Goal: Book appointment/travel/reservation

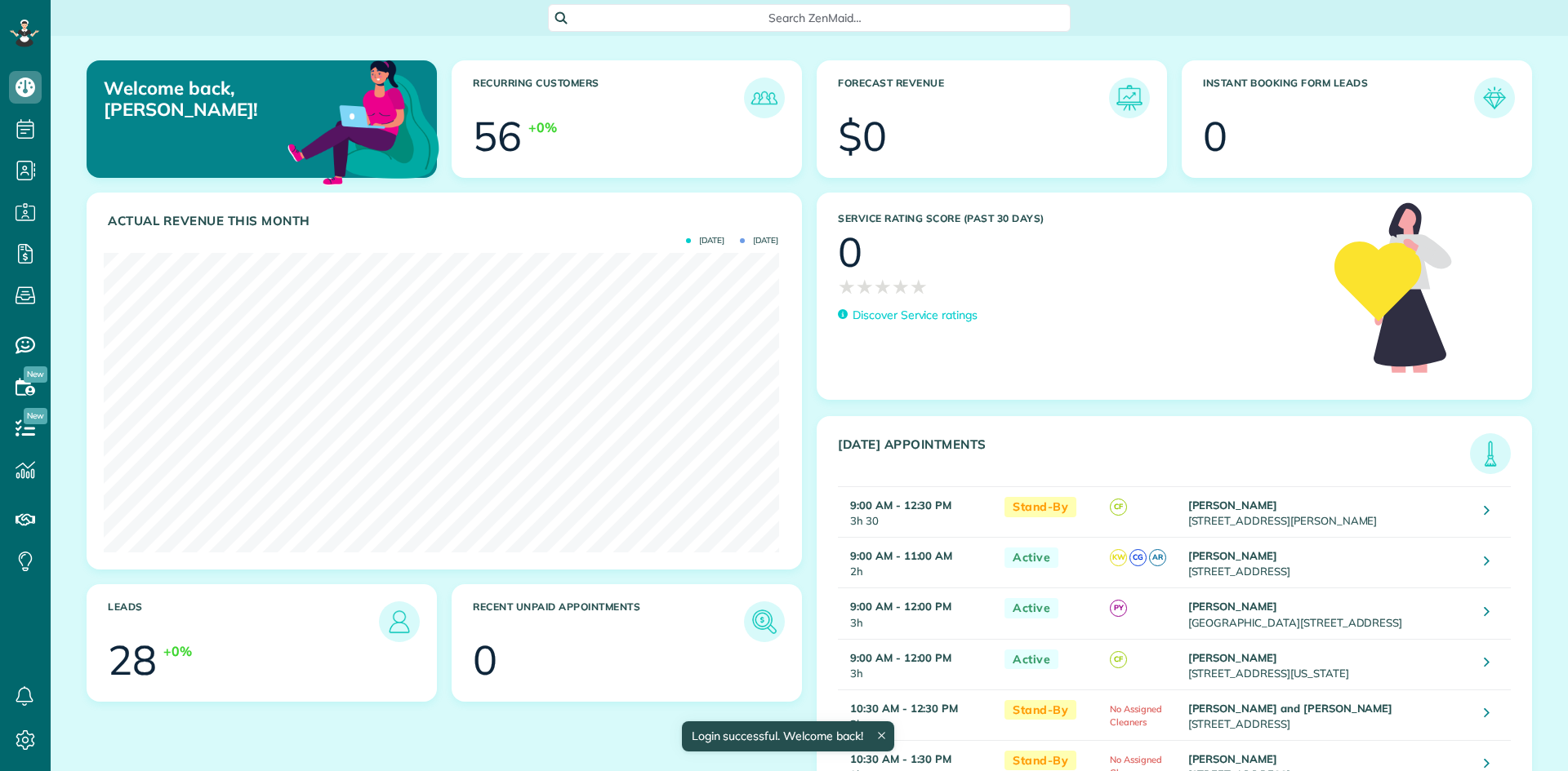
scroll to position [300, 675]
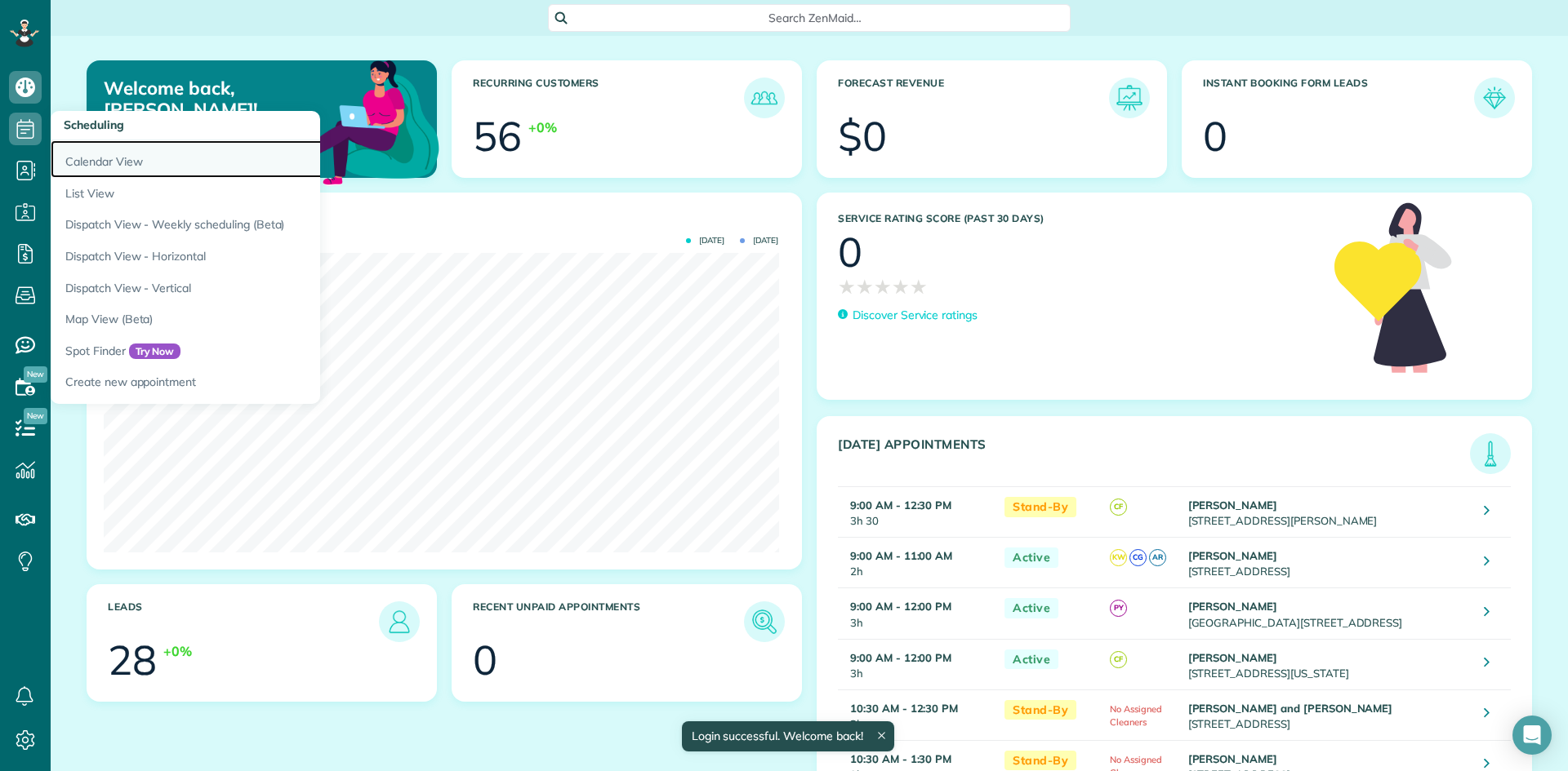
click at [159, 153] on link "Calendar View" at bounding box center [254, 159] width 408 height 38
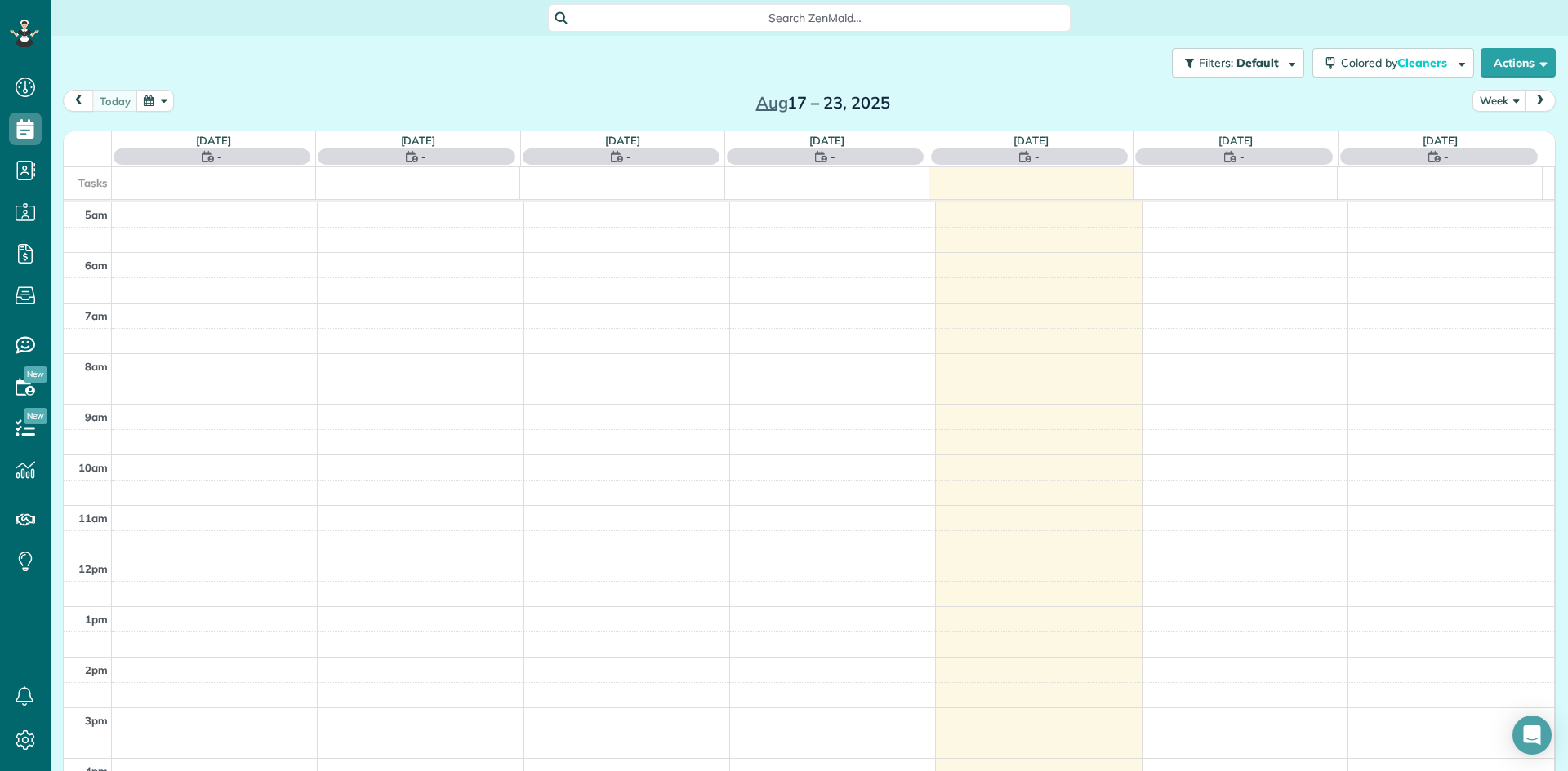
scroll to position [102, 0]
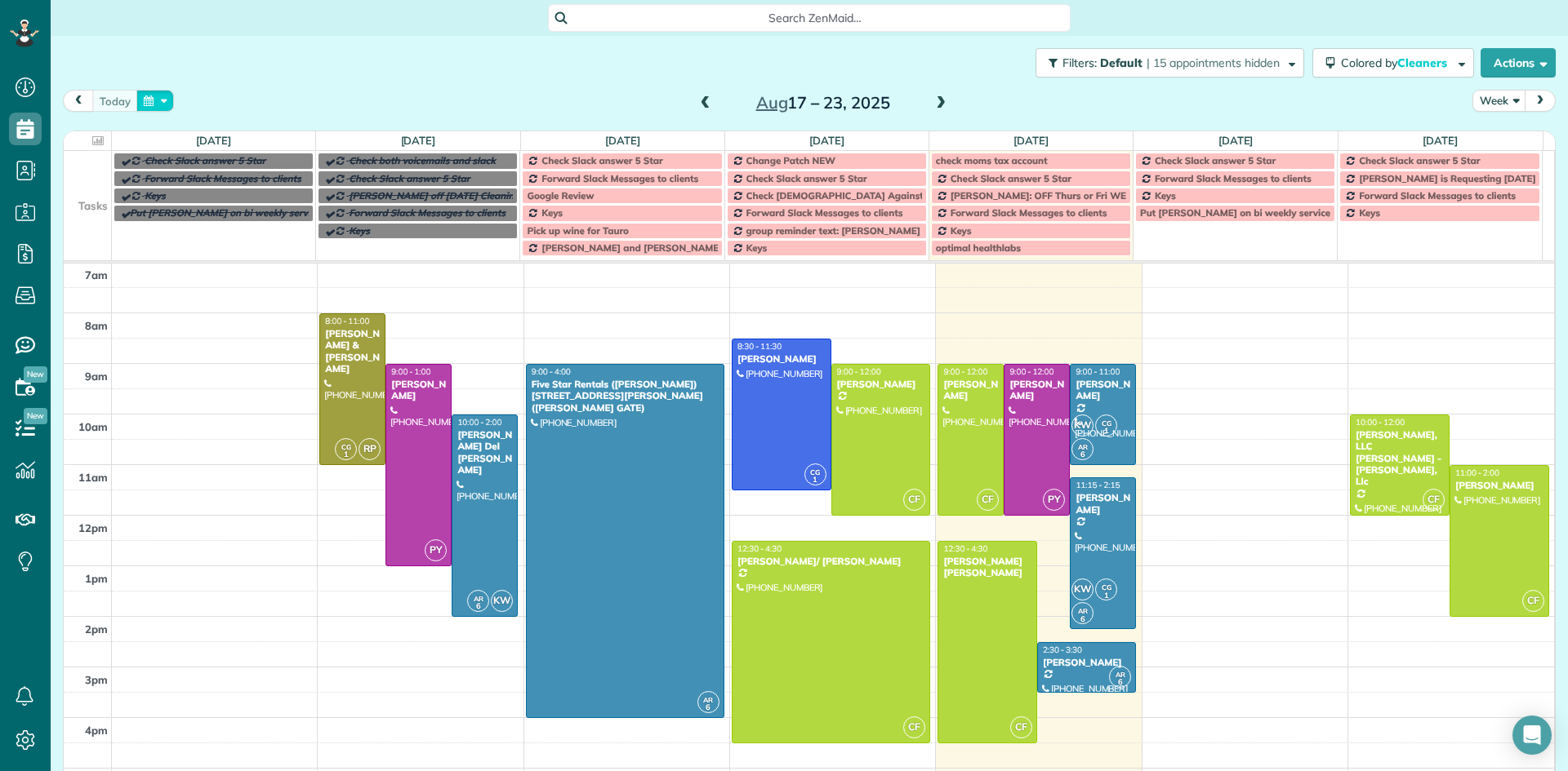
click at [146, 98] on button "button" at bounding box center [155, 100] width 38 height 22
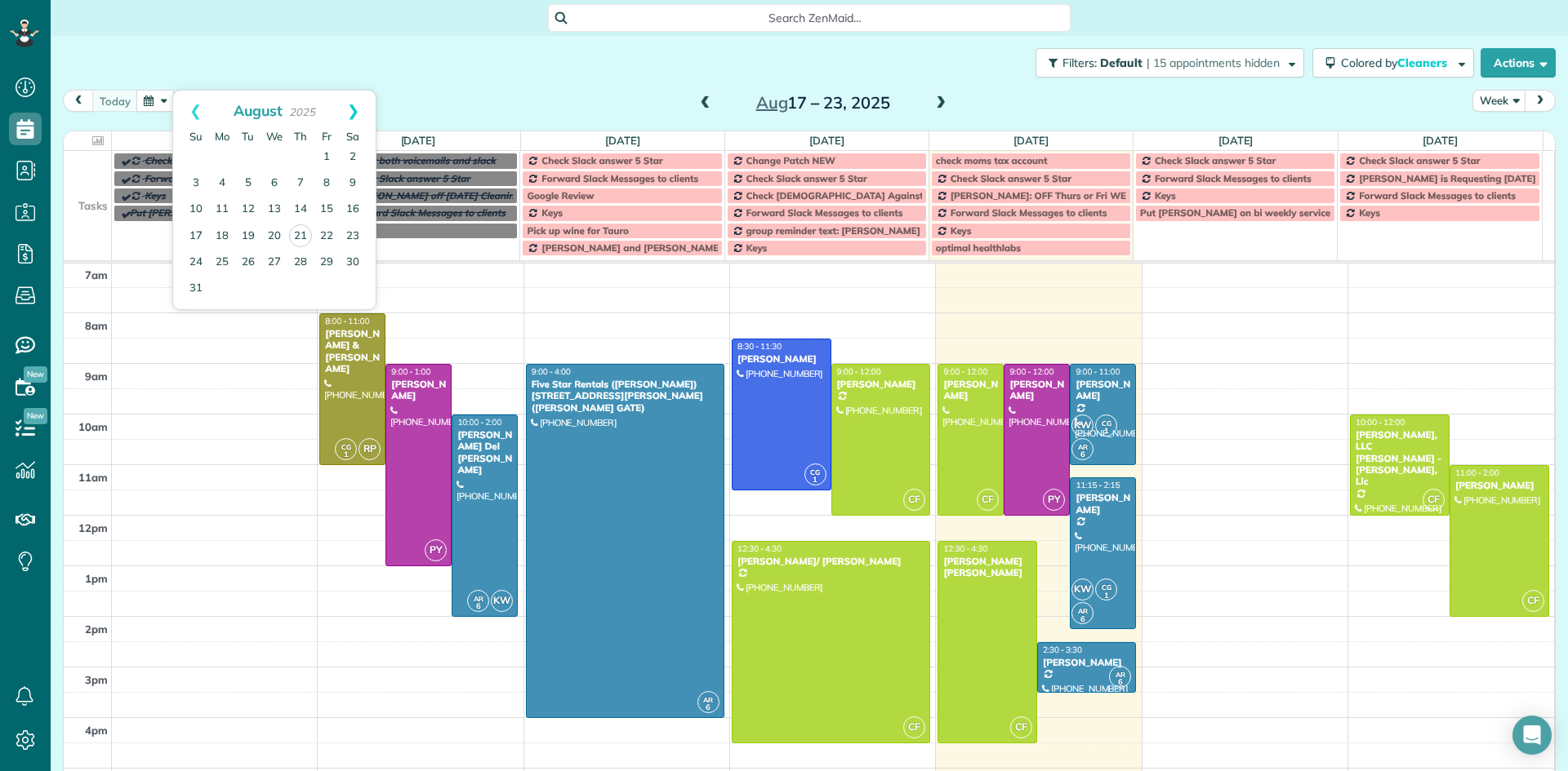
click at [355, 111] on link "Next" at bounding box center [352, 111] width 44 height 41
click at [192, 259] on link "23" at bounding box center [196, 262] width 26 height 26
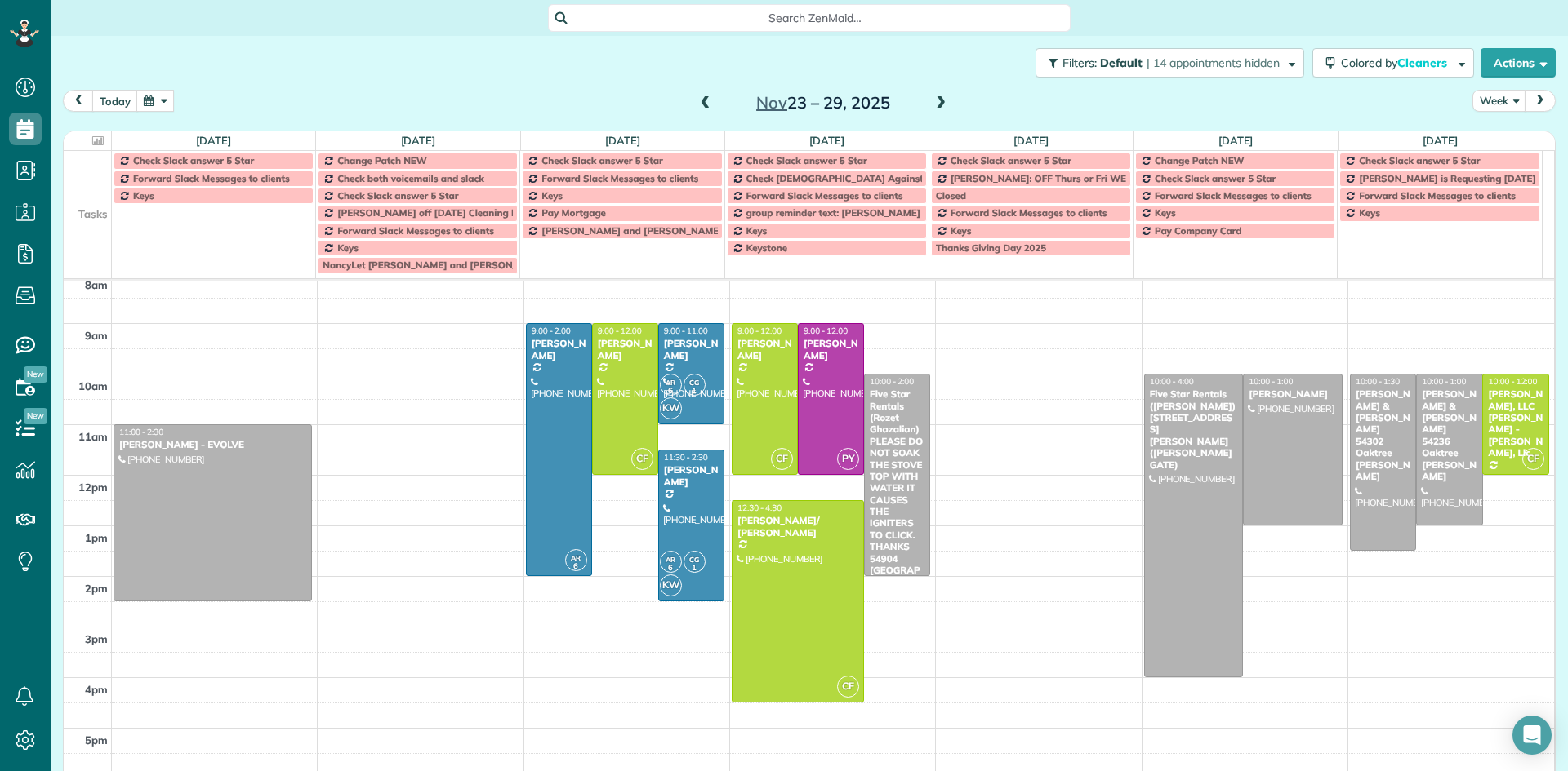
scroll to position [184, 0]
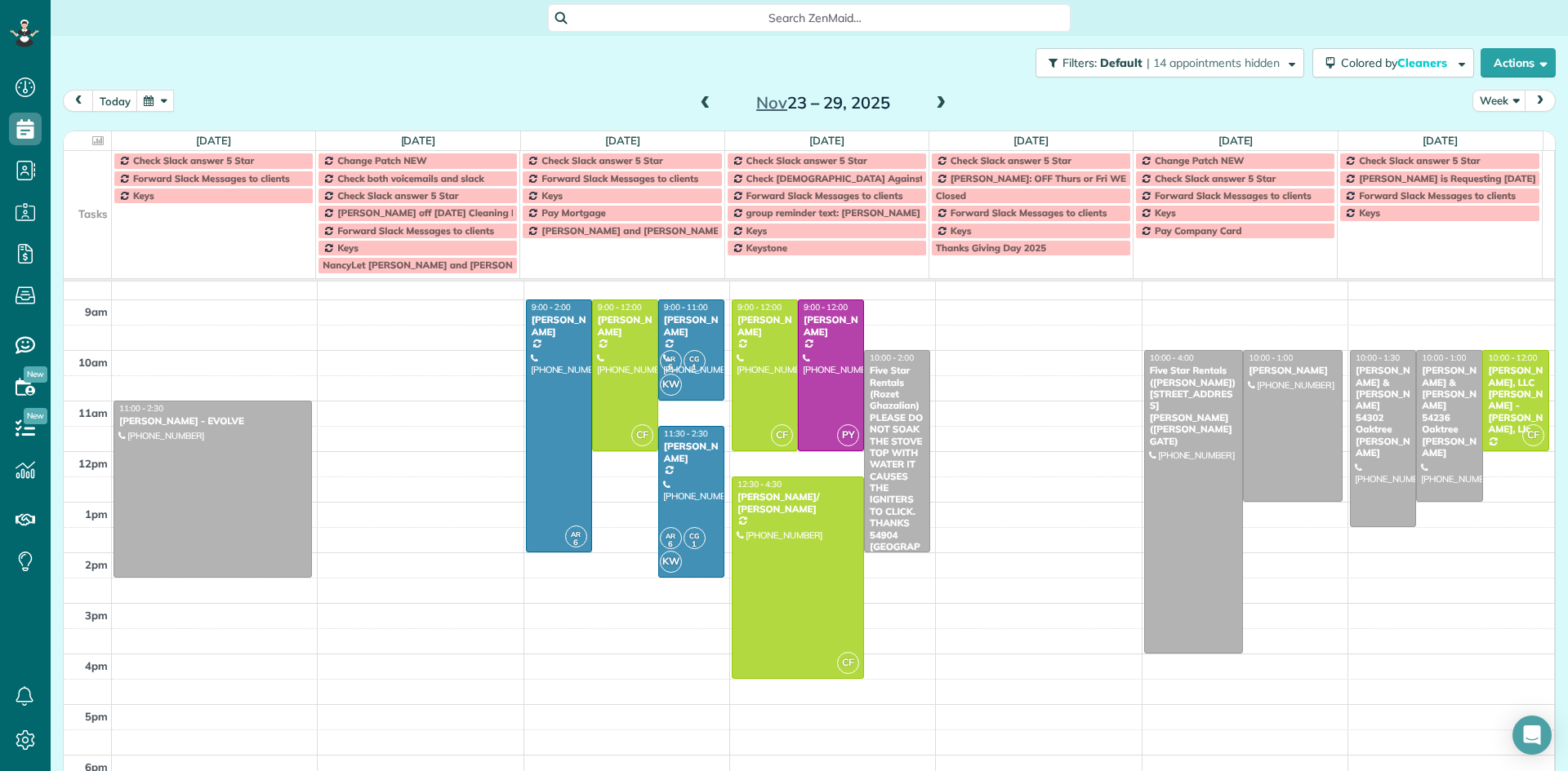
click at [149, 599] on div "5am 6am 7am 8am 9am 10am 11am 12pm 1pm 2pm 3pm 4pm 5pm 6pm 7pm 8pm 9pm 10pm 11:…" at bounding box center [808, 553] width 1490 height 910
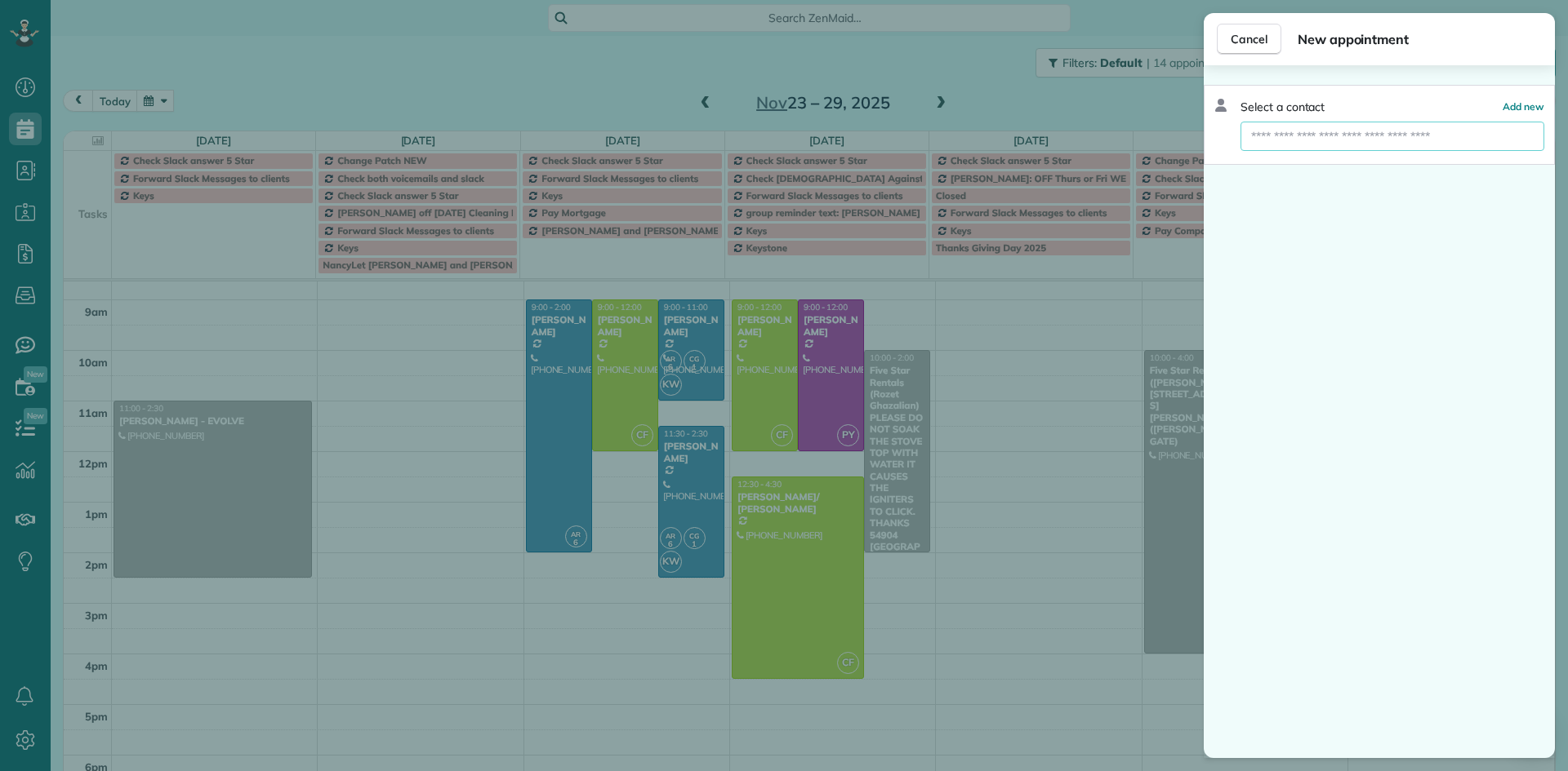
click at [1259, 134] on input "text" at bounding box center [1392, 136] width 304 height 29
click at [1250, 33] on span "Cancel" at bounding box center [1248, 39] width 37 height 16
